Goal: Navigation & Orientation: Find specific page/section

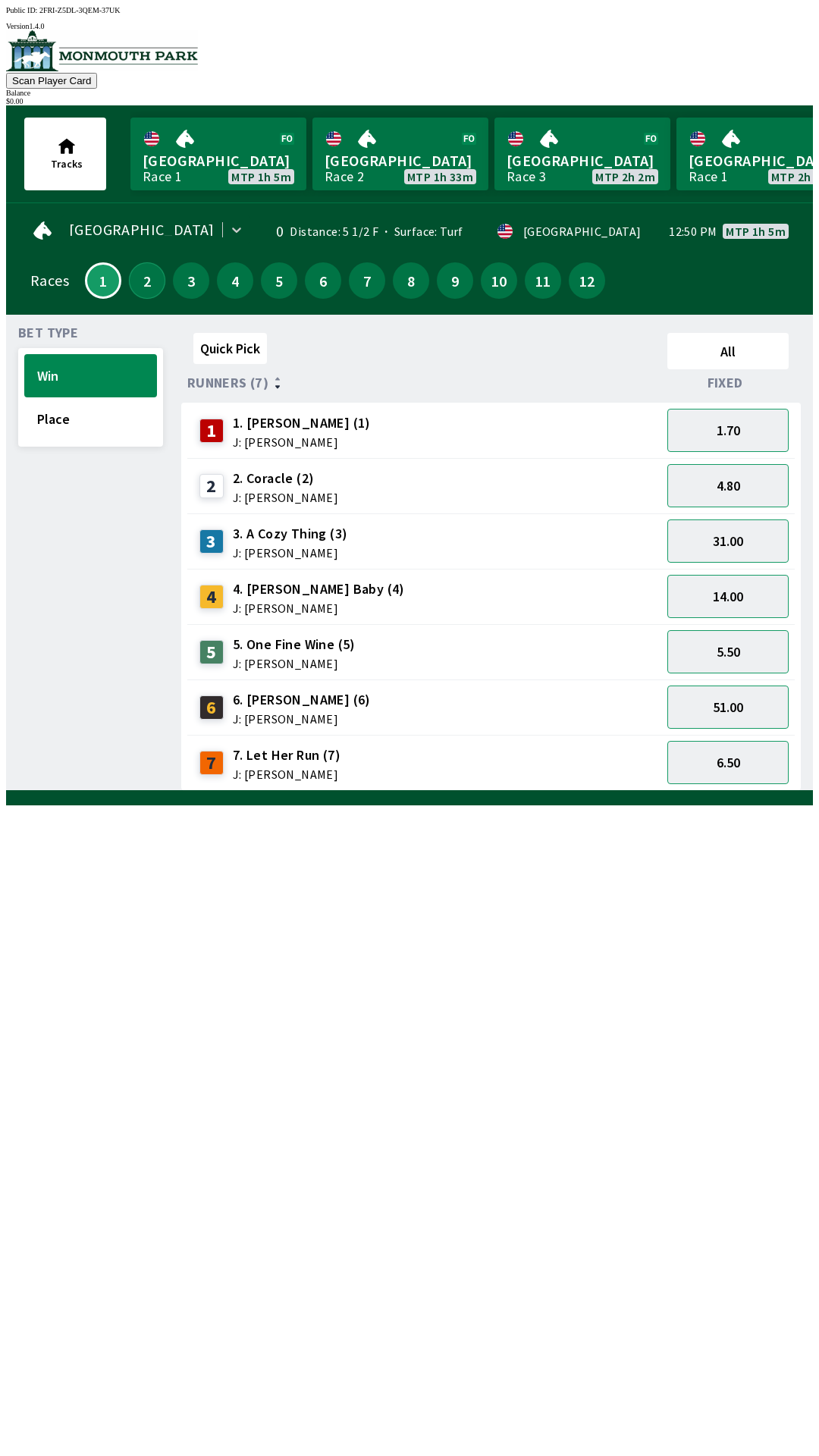
click at [134, 266] on button "2" at bounding box center [147, 280] width 36 height 36
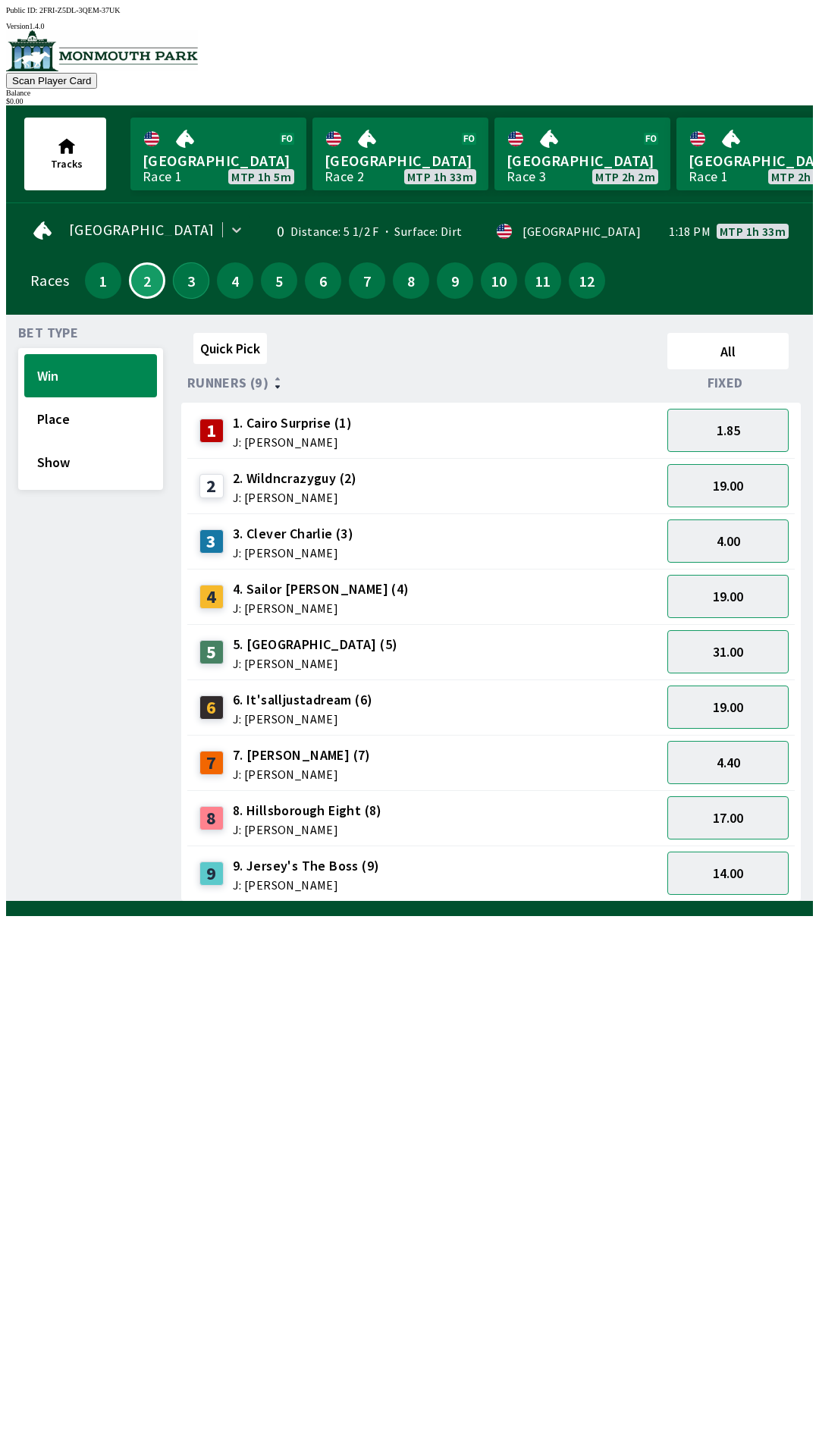
click at [188, 278] on button "3" at bounding box center [191, 280] width 36 height 36
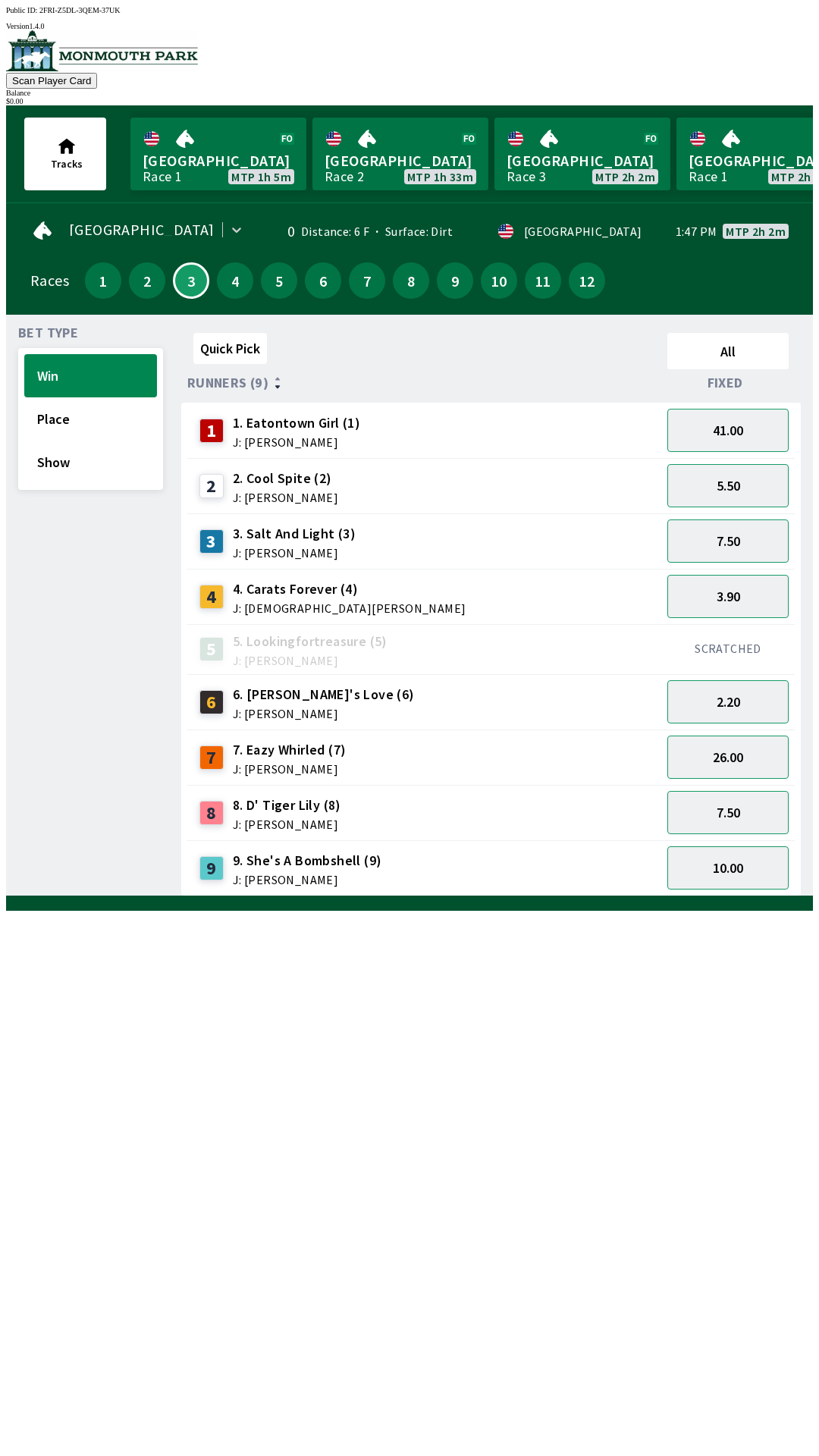
click at [217, 286] on div "4" at bounding box center [235, 280] width 36 height 36
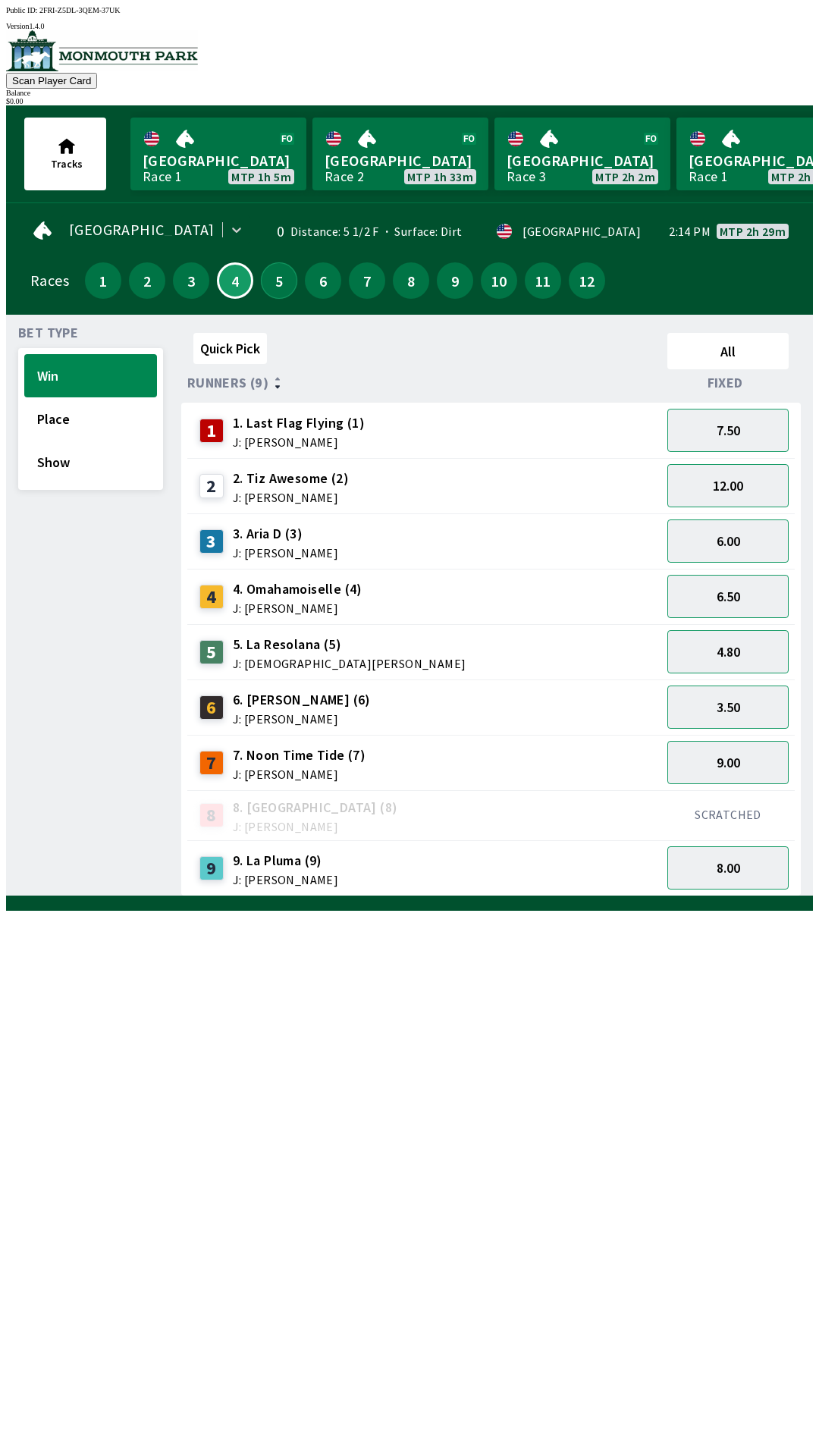
click at [274, 271] on button "5" at bounding box center [279, 280] width 36 height 36
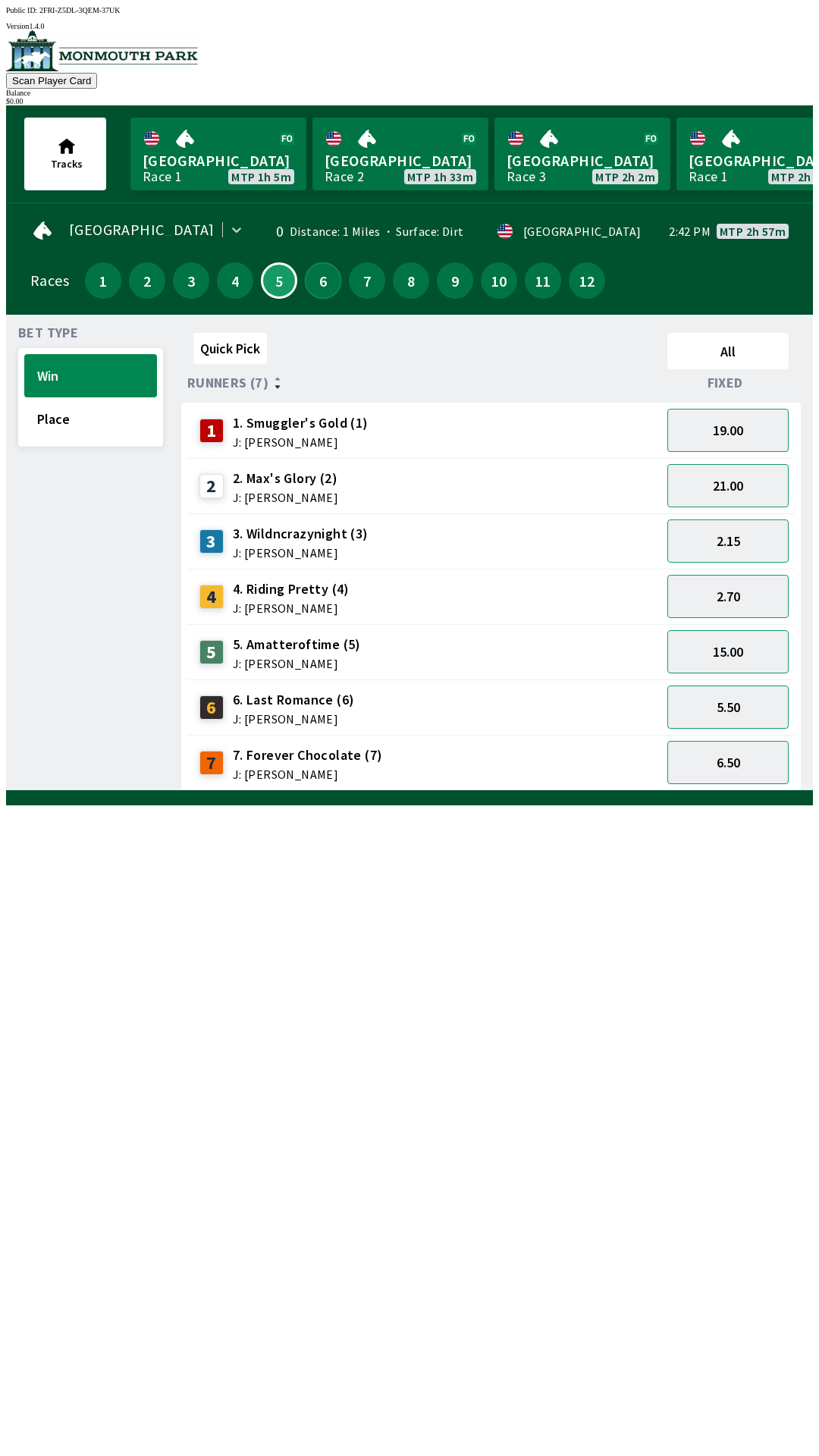
click at [322, 262] on button "6" at bounding box center [323, 280] width 36 height 36
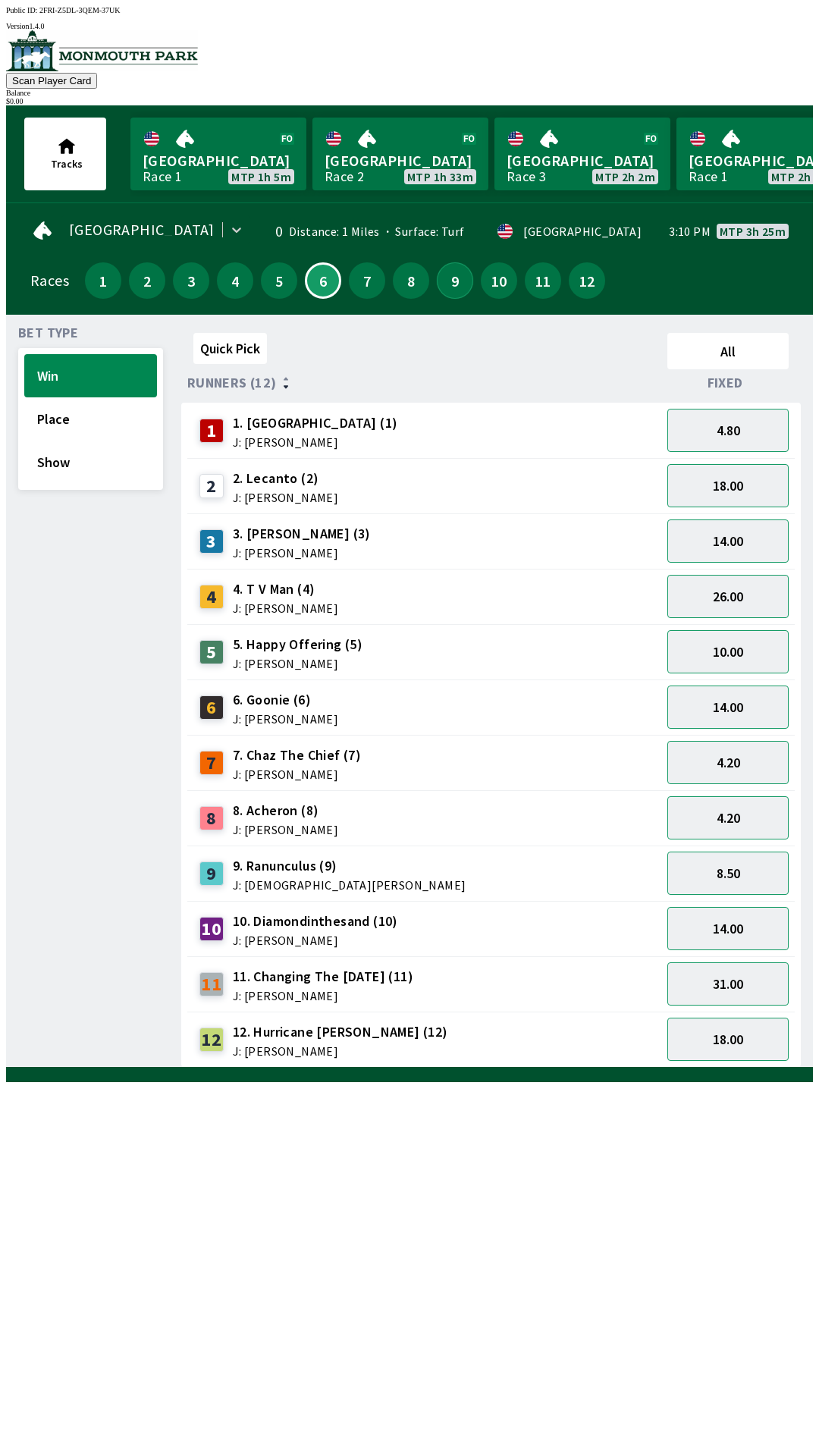
click at [446, 287] on button "9" at bounding box center [455, 280] width 36 height 36
